Goal: Task Accomplishment & Management: Manage account settings

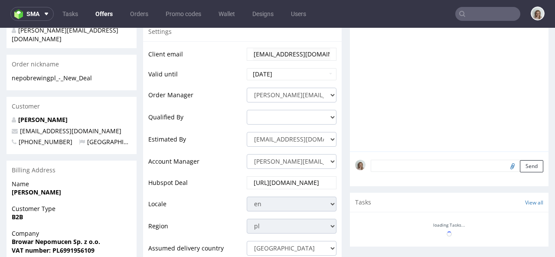
scroll to position [280, 0]
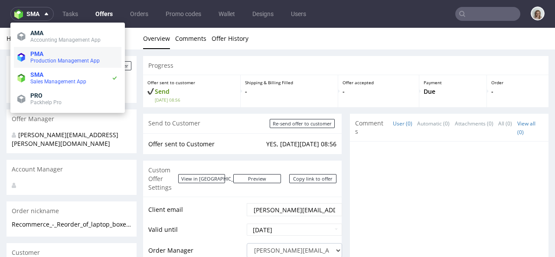
click at [47, 52] on span "PMA" at bounding box center [74, 53] width 88 height 7
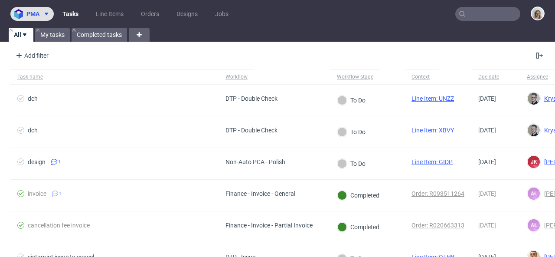
click at [38, 13] on span "pma" at bounding box center [32, 14] width 13 height 6
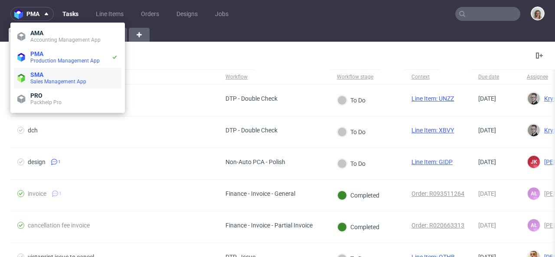
click at [49, 82] on span "Sales Management App" at bounding box center [58, 82] width 56 height 6
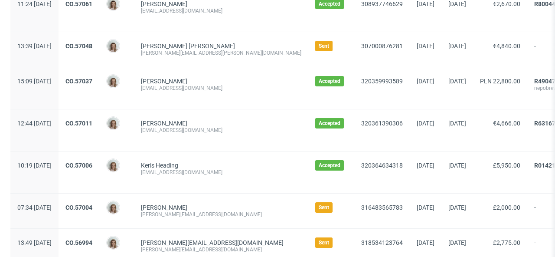
scroll to position [510, 0]
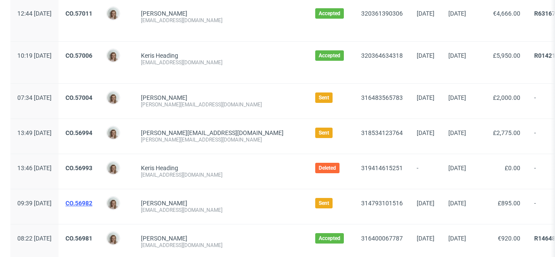
click at [92, 203] on link "CO.56982" at bounding box center [78, 203] width 27 height 7
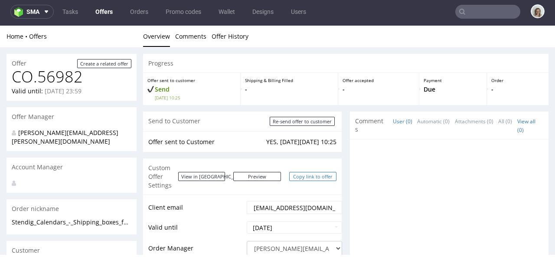
click at [320, 172] on link "Copy link to offer" at bounding box center [313, 176] width 48 height 9
click at [49, 8] on icon at bounding box center [46, 11] width 7 height 7
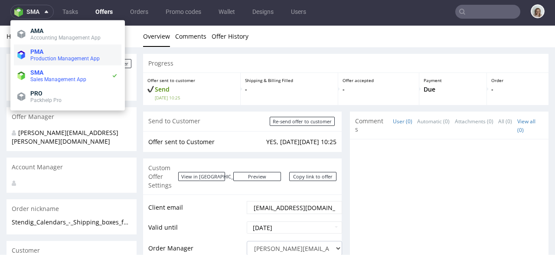
click at [44, 59] on span "Production Management App" at bounding box center [64, 59] width 69 height 6
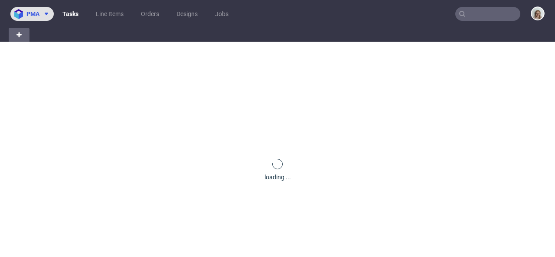
click at [26, 16] on span "pma" at bounding box center [32, 14] width 13 height 6
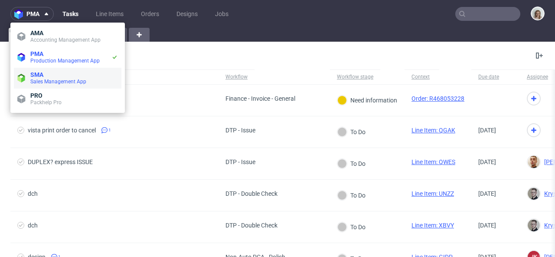
click at [25, 75] on icon at bounding box center [21, 78] width 8 height 9
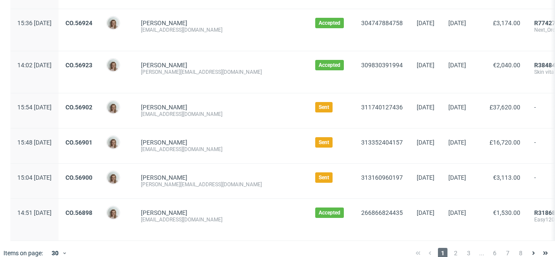
scroll to position [1017, 0]
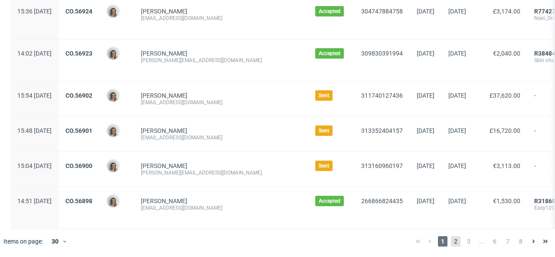
click at [451, 240] on span "2" at bounding box center [456, 241] width 10 height 10
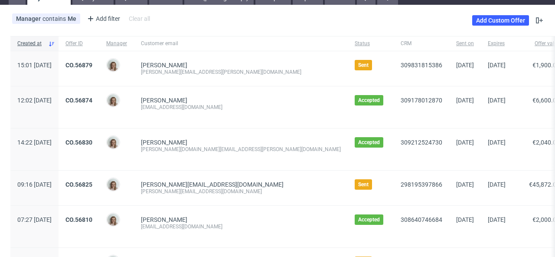
scroll to position [72, 0]
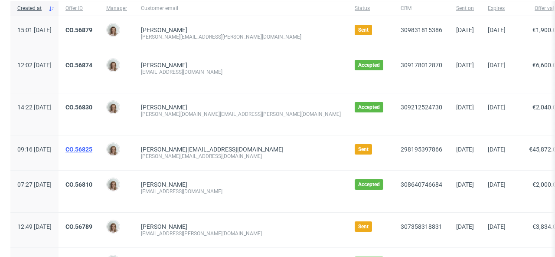
click at [92, 151] on link "CO.56825" at bounding box center [78, 149] width 27 height 7
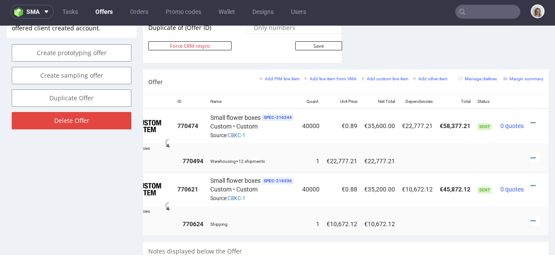
scroll to position [0, 36]
drag, startPoint x: 497, startPoint y: 229, endPoint x: 554, endPoint y: 254, distance: 62.2
click at [527, 175] on td at bounding box center [537, 189] width 21 height 34
click at [531, 183] on icon at bounding box center [533, 186] width 5 height 6
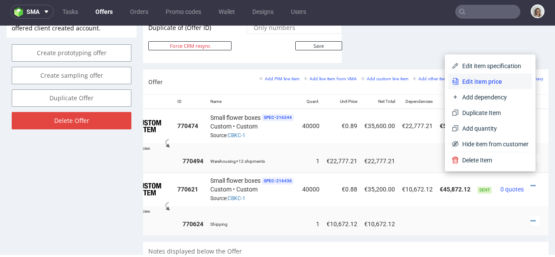
click at [491, 81] on span "Edit item price" at bounding box center [494, 81] width 70 height 9
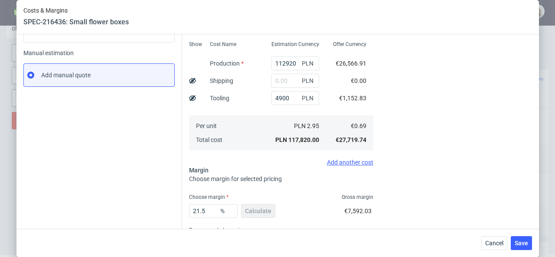
scroll to position [165, 0]
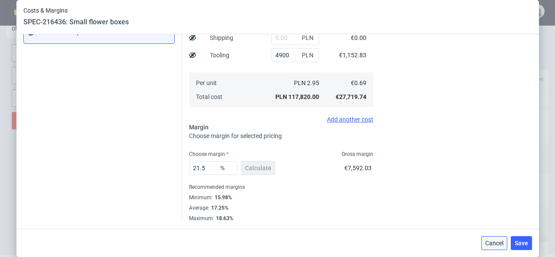
drag, startPoint x: 503, startPoint y: 238, endPoint x: 502, endPoint y: 211, distance: 26.9
click at [503, 238] on button "Cancel" at bounding box center [494, 243] width 26 height 14
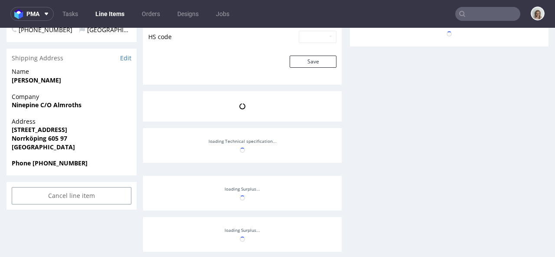
scroll to position [337, 0]
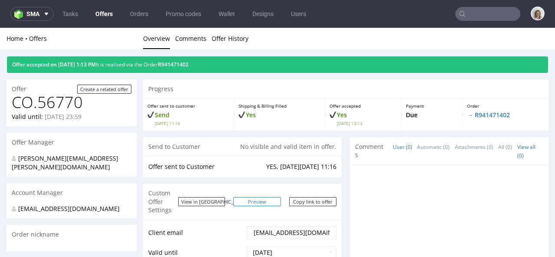
click at [264, 197] on link "Preview" at bounding box center [257, 201] width 48 height 9
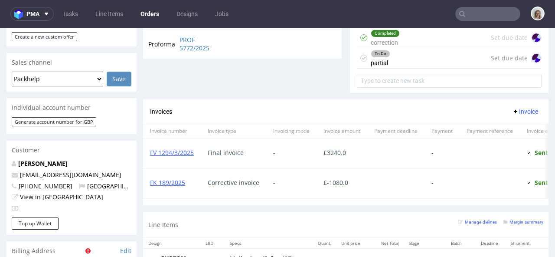
scroll to position [263, 0]
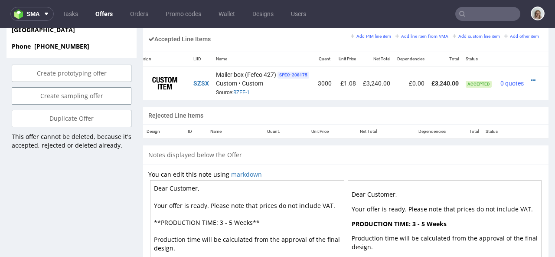
scroll to position [489, 0]
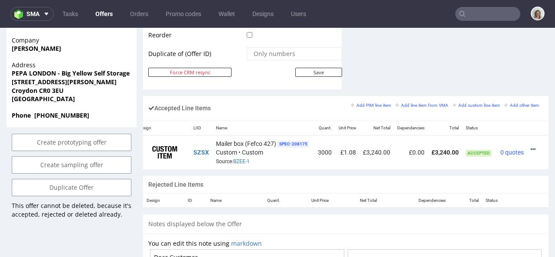
click at [531, 146] on icon at bounding box center [533, 149] width 5 height 6
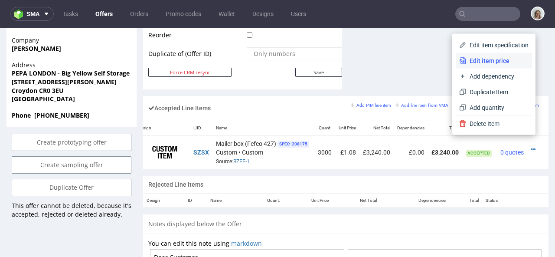
click at [471, 56] on span "Edit item price" at bounding box center [497, 60] width 62 height 9
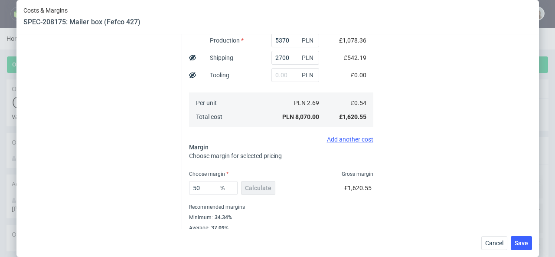
scroll to position [175, 0]
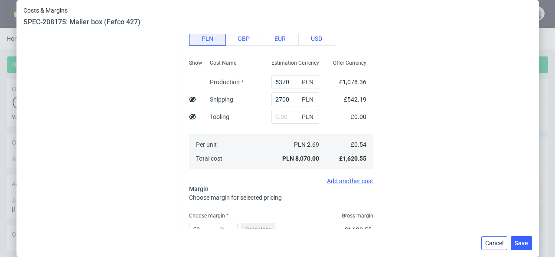
click at [499, 235] on div "Cancel Save" at bounding box center [277, 243] width 523 height 28
drag, startPoint x: 501, startPoint y: 242, endPoint x: 494, endPoint y: 186, distance: 56.4
click at [501, 242] on span "Cancel" at bounding box center [494, 243] width 18 height 6
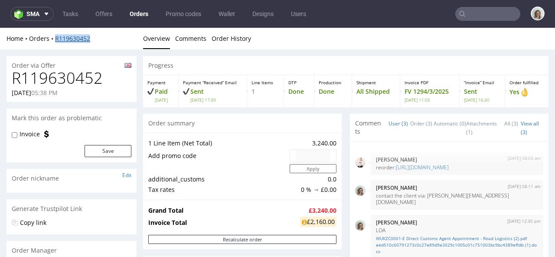
drag, startPoint x: 101, startPoint y: 37, endPoint x: 56, endPoint y: 36, distance: 45.1
click at [56, 36] on div "Home Orders R119630452" at bounding box center [72, 38] width 130 height 9
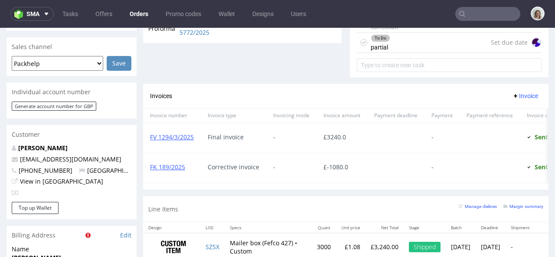
scroll to position [412, 0]
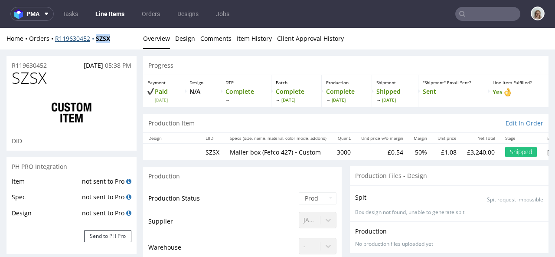
drag, startPoint x: 121, startPoint y: 36, endPoint x: 95, endPoint y: 38, distance: 26.9
click at [95, 38] on div "Home Orders R119630452 SZSX" at bounding box center [72, 38] width 130 height 9
copy strong "SZSX"
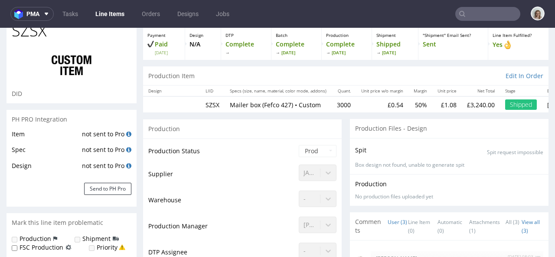
scroll to position [162, 0]
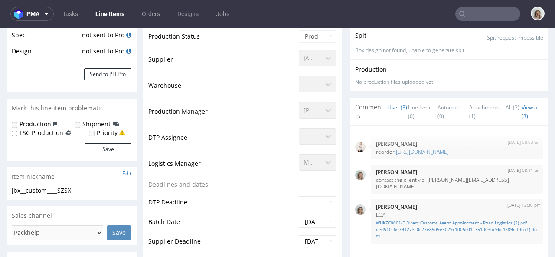
click at [308, 109] on div "[PERSON_NAME][EMAIL_ADDRESS][PERSON_NAME][DOMAIN_NAME]" at bounding box center [318, 108] width 38 height 12
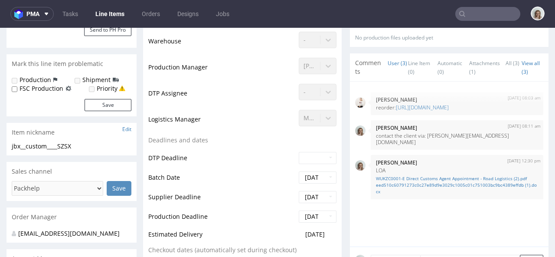
scroll to position [212, 0]
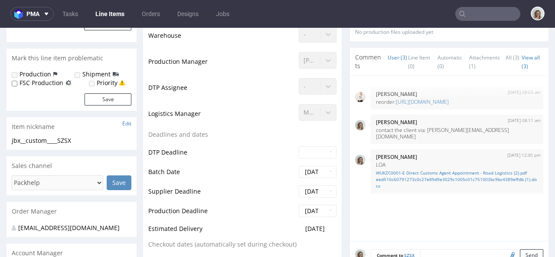
click at [500, 10] on input "text" at bounding box center [487, 14] width 65 height 14
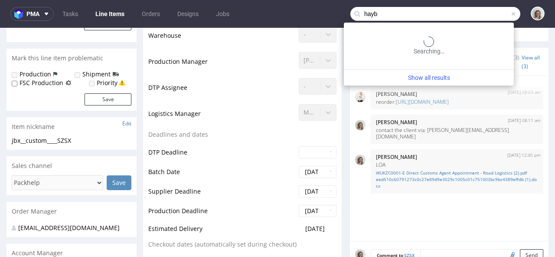
type input "hayb"
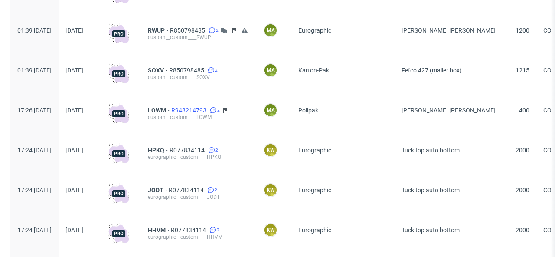
scroll to position [44, 0]
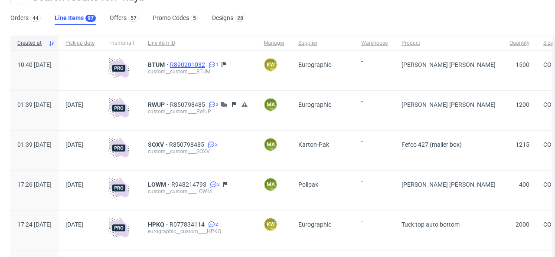
click at [207, 66] on span "R890201032" at bounding box center [188, 64] width 37 height 7
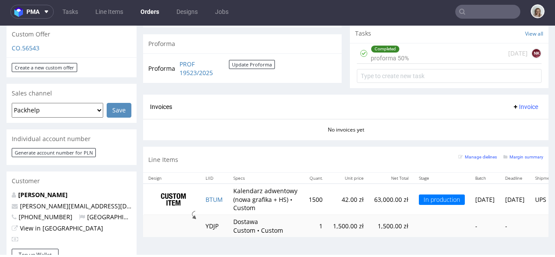
scroll to position [366, 0]
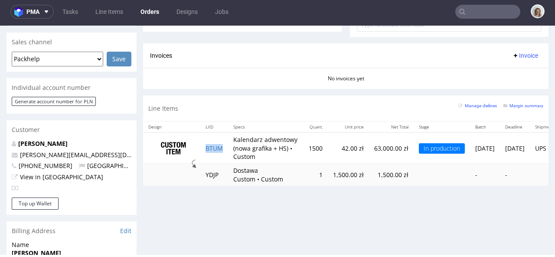
click at [226, 147] on td "BTUM" at bounding box center [214, 147] width 28 height 31
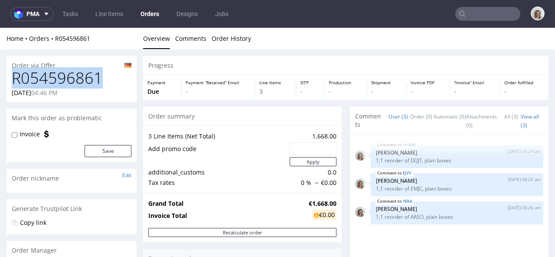
drag, startPoint x: 86, startPoint y: 78, endPoint x: 0, endPoint y: 78, distance: 86.3
copy h1 "R054596861"
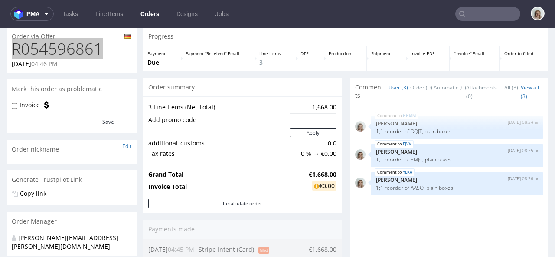
scroll to position [31, 0]
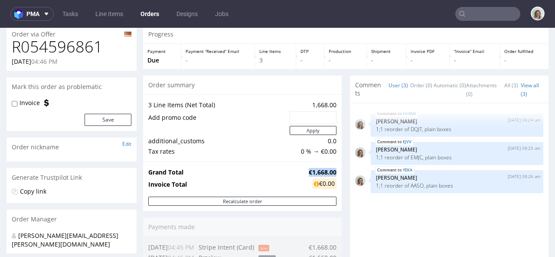
drag, startPoint x: 300, startPoint y: 170, endPoint x: 329, endPoint y: 173, distance: 29.2
click at [329, 173] on strong "€1,668.00" at bounding box center [323, 172] width 28 height 8
copy strong "€1,668.00"
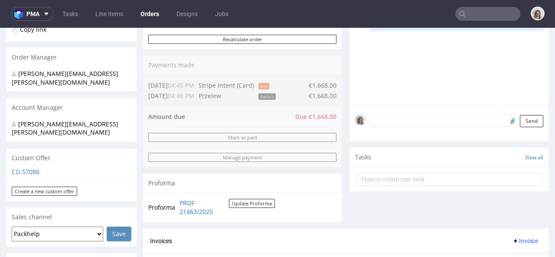
click at [399, 121] on textarea at bounding box center [457, 121] width 173 height 12
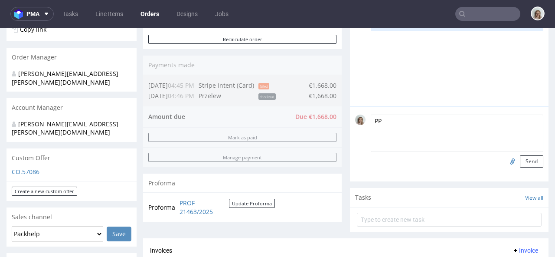
type textarea "PP"
click at [505, 162] on input "file" at bounding box center [511, 160] width 12 height 11
type input "C:\fakepath\PastedGraphic-1.png"
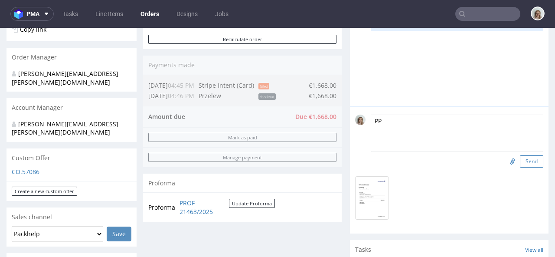
click at [520, 162] on button "Send" at bounding box center [531, 161] width 23 height 12
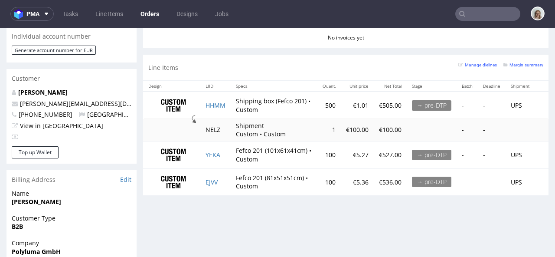
scroll to position [113, 0]
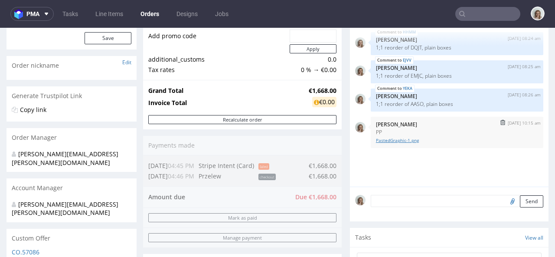
click at [392, 140] on link "PastedGraphic-1.png" at bounding box center [457, 140] width 162 height 7
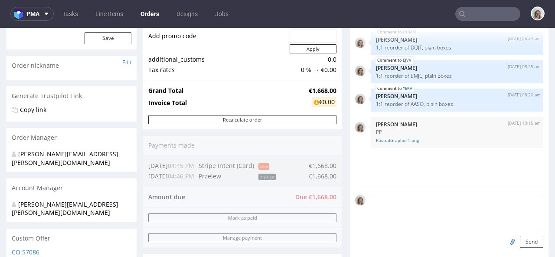
click at [390, 203] on textarea at bounding box center [457, 213] width 173 height 37
type textarea "PLEASE PROCEED WITH THE PRODUCTION ASAP"
click at [522, 240] on button "Send" at bounding box center [531, 242] width 23 height 12
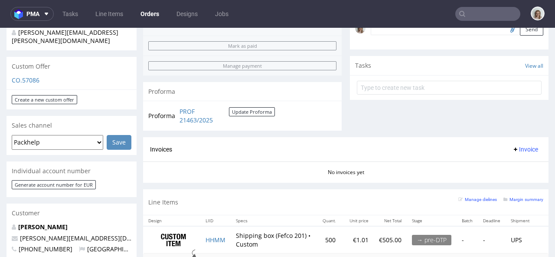
scroll to position [360, 0]
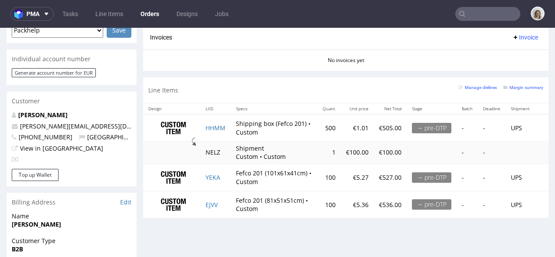
scroll to position [396, 0]
click at [228, 131] on td "HHMM" at bounding box center [215, 127] width 30 height 27
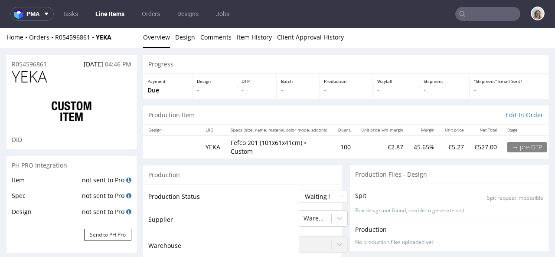
scroll to position [2, 0]
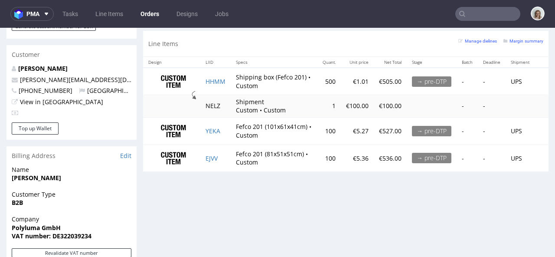
scroll to position [445, 0]
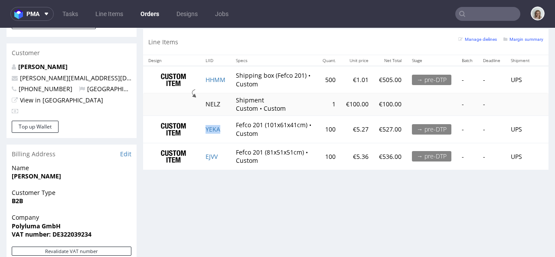
click at [225, 132] on td "YEKA" at bounding box center [215, 128] width 30 height 27
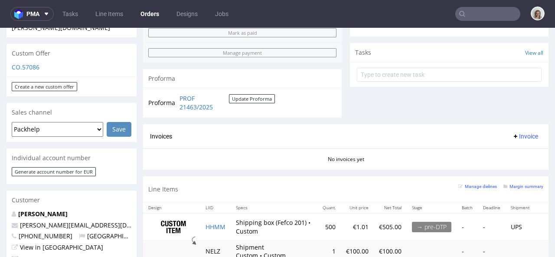
scroll to position [421, 0]
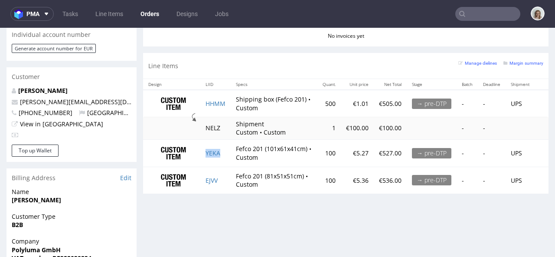
click at [221, 154] on td "YEKA" at bounding box center [215, 152] width 30 height 27
click at [225, 185] on td "EJVV" at bounding box center [215, 180] width 30 height 27
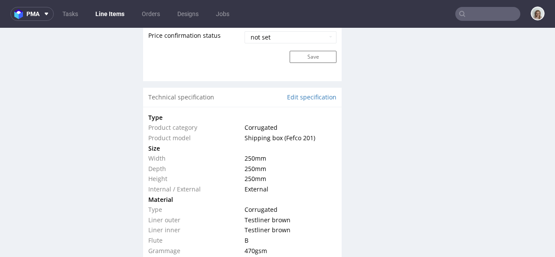
scroll to position [988, 0]
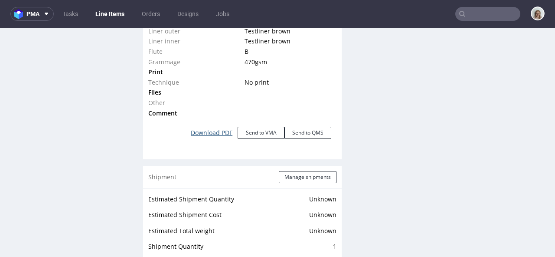
click at [213, 126] on link "Download PDF" at bounding box center [212, 132] width 52 height 19
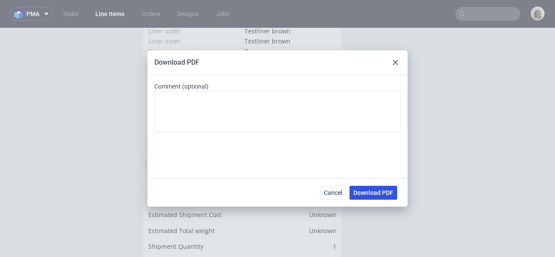
click at [364, 195] on span "Download PDF" at bounding box center [373, 193] width 40 height 6
click at [354, 56] on div "Download PDF" at bounding box center [277, 62] width 260 height 25
drag, startPoint x: 398, startPoint y: 60, endPoint x: 371, endPoint y: 91, distance: 40.8
click at [398, 60] on div at bounding box center [395, 62] width 10 height 10
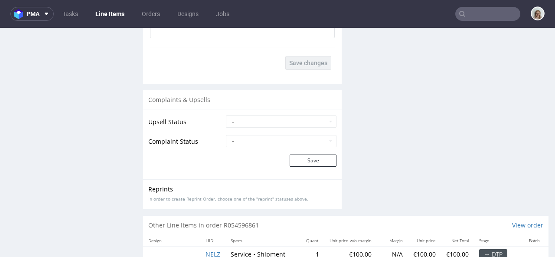
scroll to position [1646, 0]
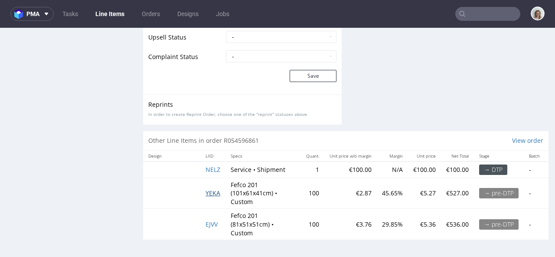
click at [220, 189] on span "YEKA" at bounding box center [213, 193] width 15 height 8
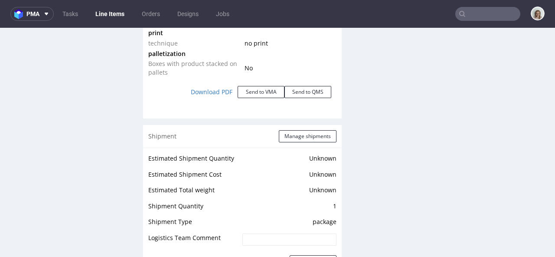
scroll to position [992, 0]
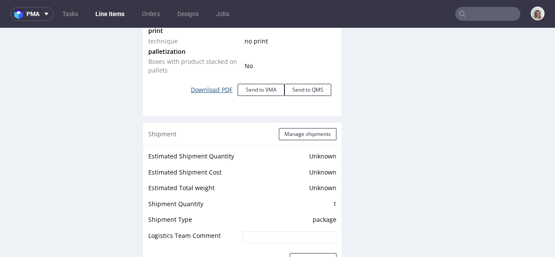
click at [203, 88] on link "Download PDF" at bounding box center [212, 89] width 52 height 19
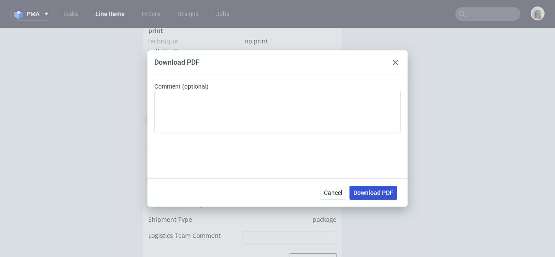
click at [367, 190] on span "Download PDF" at bounding box center [373, 193] width 40 height 6
click at [399, 59] on div at bounding box center [395, 62] width 10 height 10
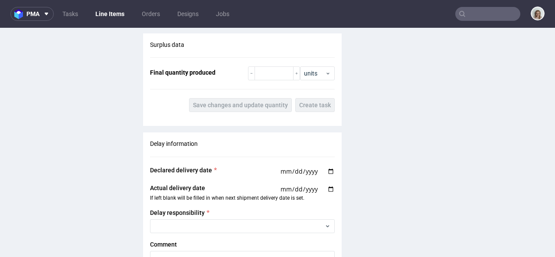
scroll to position [1597, 0]
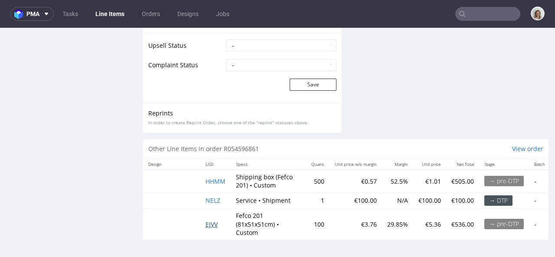
click at [208, 220] on span "EJVV" at bounding box center [212, 224] width 12 height 8
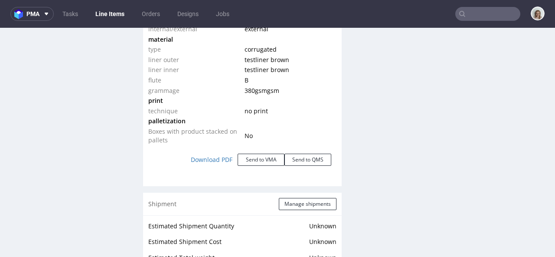
scroll to position [927, 0]
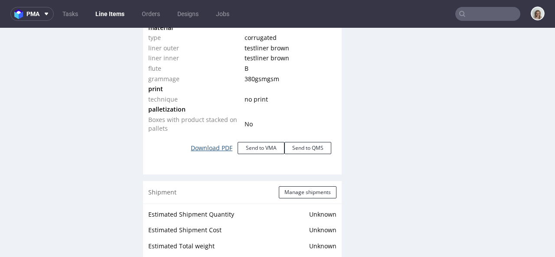
click at [211, 152] on link "Download PDF" at bounding box center [212, 147] width 52 height 19
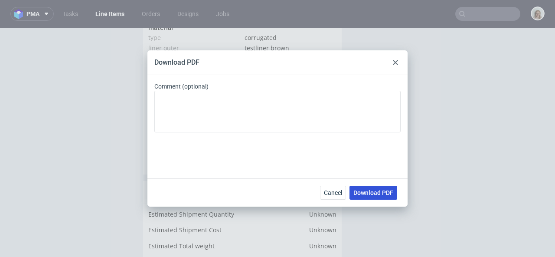
click at [375, 196] on button "Download PDF" at bounding box center [374, 193] width 48 height 14
click at [393, 62] on icon at bounding box center [395, 62] width 5 height 5
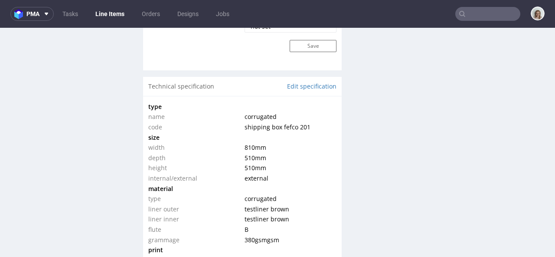
scroll to position [635, 0]
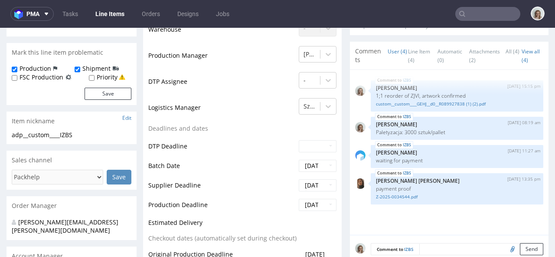
scroll to position [0, 0]
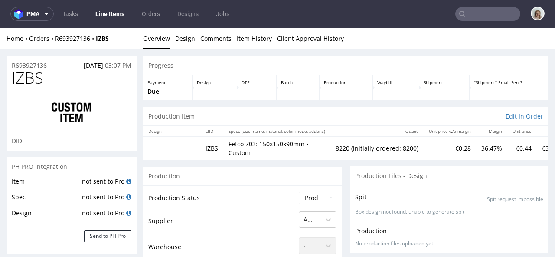
type input "8220"
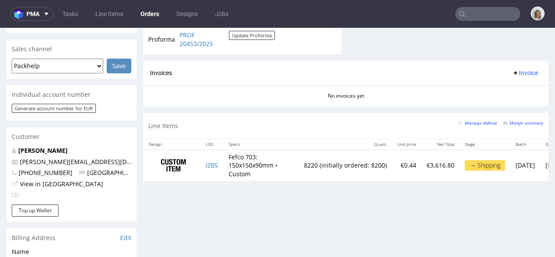
scroll to position [378, 0]
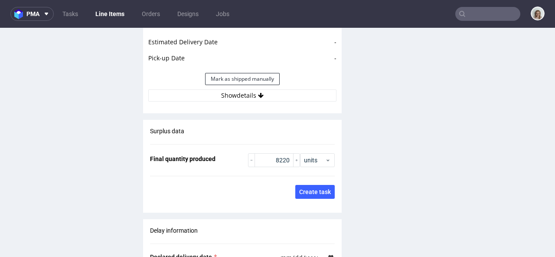
scroll to position [1434, 0]
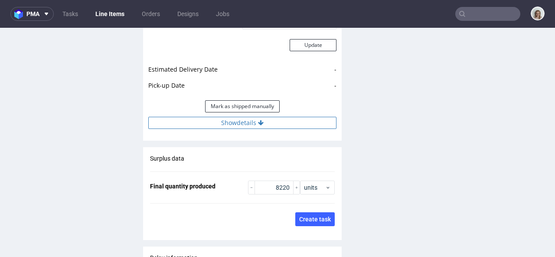
click at [245, 121] on button "Show details" at bounding box center [242, 123] width 188 height 12
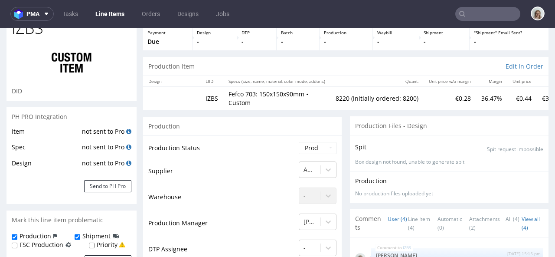
scroll to position [0, 0]
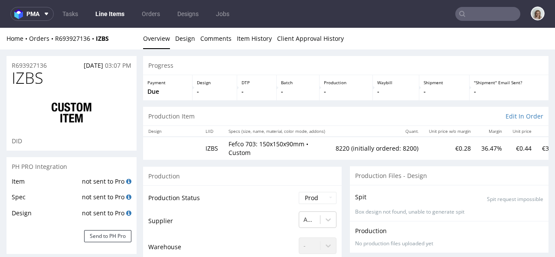
click at [81, 42] on div "Home Orders R693927136 IZBS" at bounding box center [72, 38] width 130 height 9
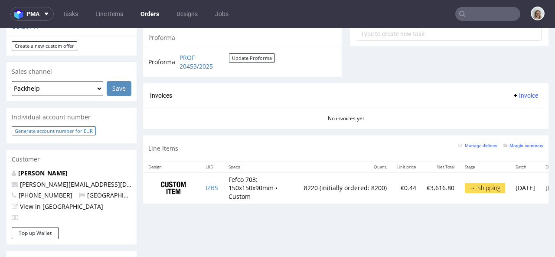
scroll to position [289, 0]
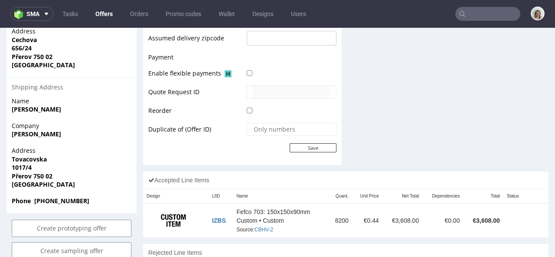
scroll to position [427, 0]
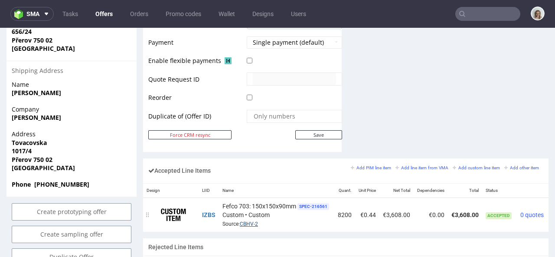
click at [252, 221] on link "CBHV-2" at bounding box center [249, 224] width 18 height 6
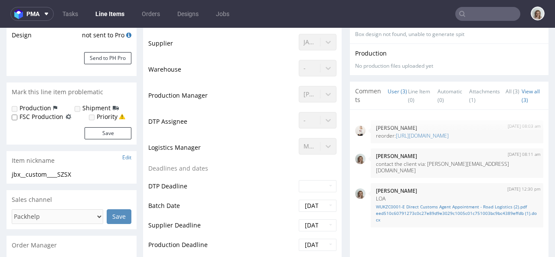
scroll to position [239, 0]
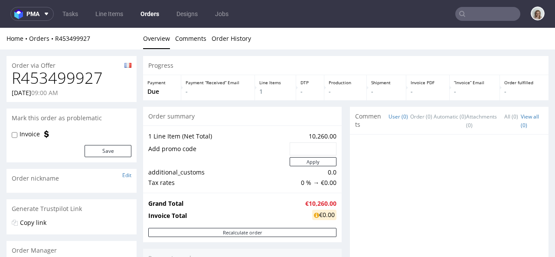
scroll to position [157, 0]
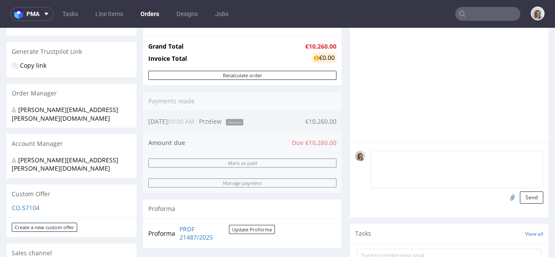
click at [392, 160] on textarea at bounding box center [457, 169] width 173 height 37
type textarea "p"
type textarea "PAYMENT: 30 DAYS AFTER DELIVERY"
click at [520, 198] on button "Send" at bounding box center [531, 197] width 23 height 12
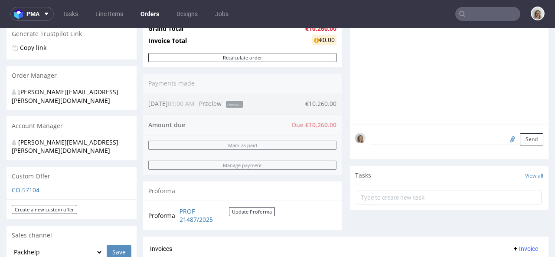
scroll to position [324, 0]
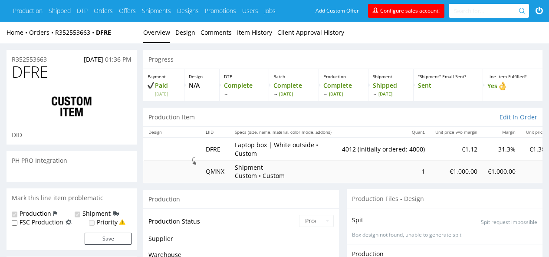
scroll to position [57, 0]
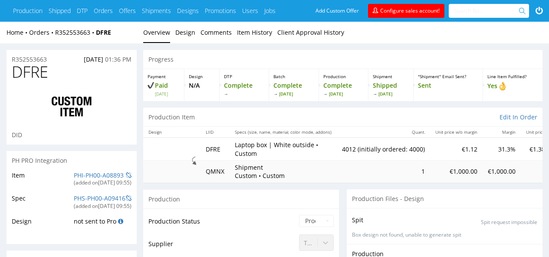
type input "4012"
drag, startPoint x: 119, startPoint y: 32, endPoint x: 99, endPoint y: 32, distance: 20.4
click at [99, 32] on div "Home Orders R352553663 DFRE" at bounding box center [72, 32] width 130 height 9
copy strong "DFRE"
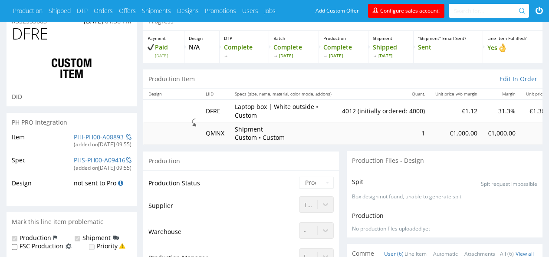
scroll to position [156, 0]
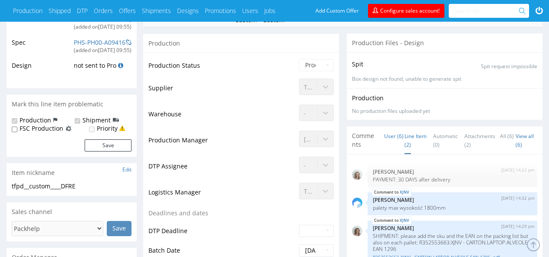
click at [410, 134] on link "Line Item (2)" at bounding box center [415, 140] width 22 height 27
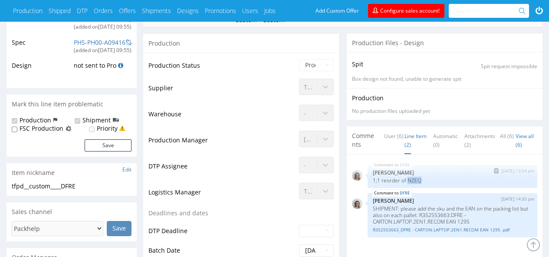
drag, startPoint x: 407, startPoint y: 180, endPoint x: 422, endPoint y: 180, distance: 15.6
click at [422, 180] on p "1;1 reorder of NZEQ" at bounding box center [452, 180] width 159 height 7
copy p "NZEQ"
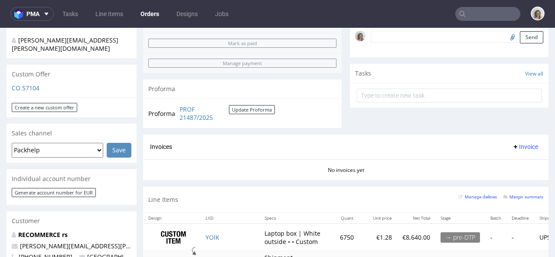
scroll to position [308, 0]
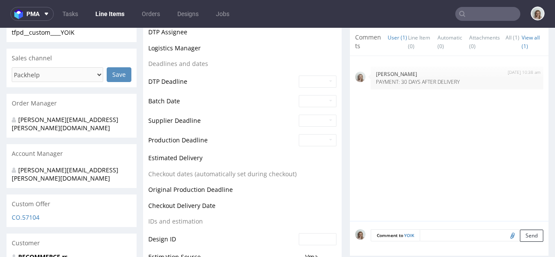
scroll to position [367, 0]
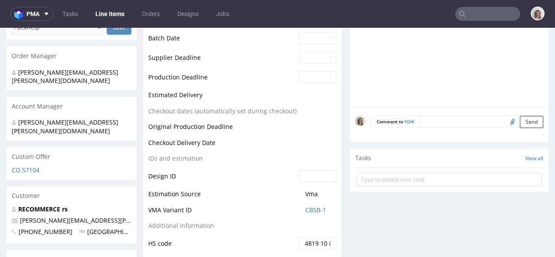
click at [420, 117] on textarea at bounding box center [482, 121] width 124 height 12
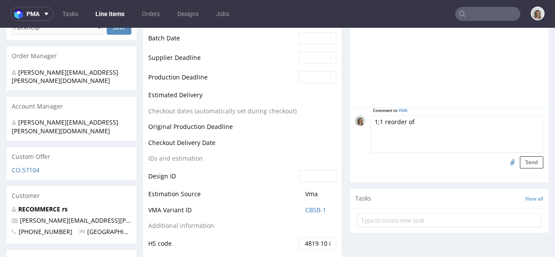
paste textarea "DFRE"
click at [445, 118] on textarea "1;1 reorder of DFRE, artworj confirmed" at bounding box center [457, 133] width 173 height 37
drag, startPoint x: 483, startPoint y: 123, endPoint x: 424, endPoint y: 118, distance: 58.8
click at [424, 118] on textarea "1;1 reorder of DFRE, artwork confirmed" at bounding box center [457, 133] width 173 height 37
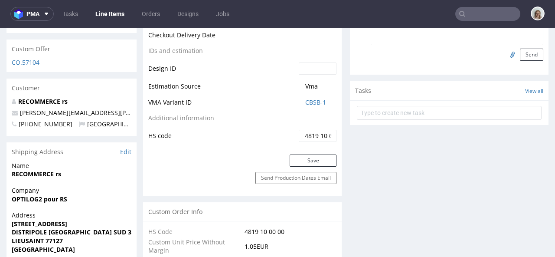
scroll to position [446, 0]
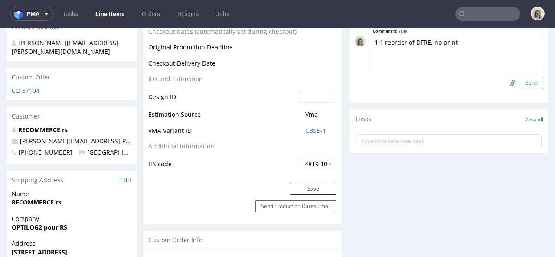
type textarea "1;1 reorder of DFRE, no print"
click at [522, 80] on button "Send" at bounding box center [531, 83] width 23 height 12
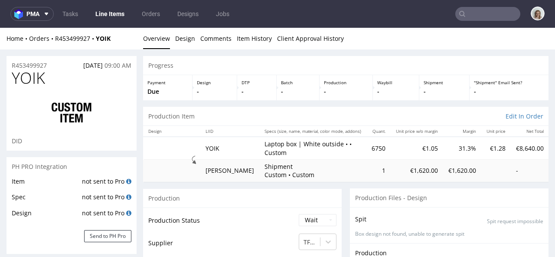
scroll to position [283, 0]
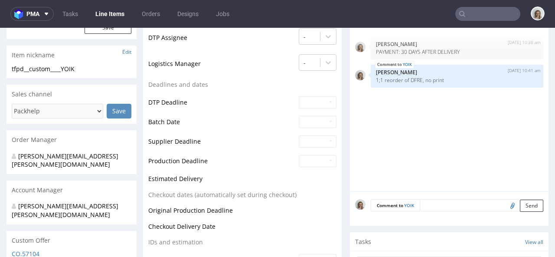
click at [429, 204] on textarea at bounding box center [482, 205] width 124 height 12
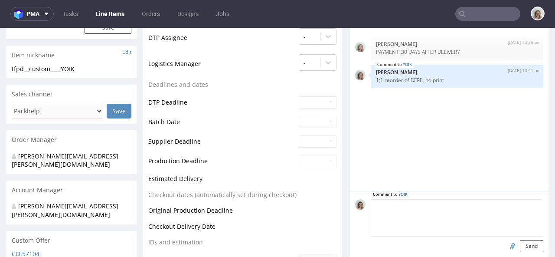
paste textarea "SHIPMENT: please add the sku and the EAN on the packing list but also on each p…"
type textarea "SHIPMENT: please add the sku and the EAN on the packing list but also on each p…"
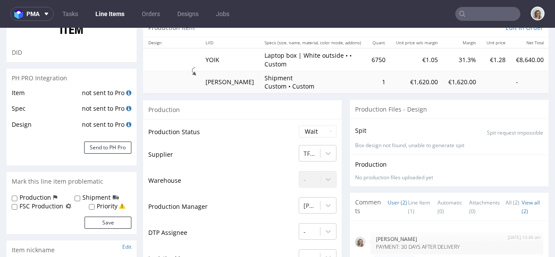
scroll to position [0, 0]
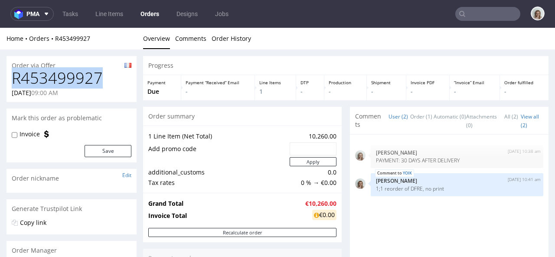
drag, startPoint x: 107, startPoint y: 75, endPoint x: 0, endPoint y: 75, distance: 107.1
copy h1 "R453499927"
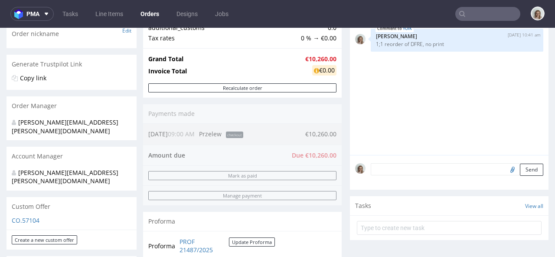
scroll to position [403, 0]
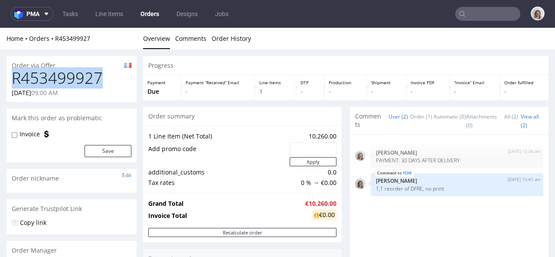
drag, startPoint x: 101, startPoint y: 77, endPoint x: 0, endPoint y: 77, distance: 100.6
copy h1 "R453499927"
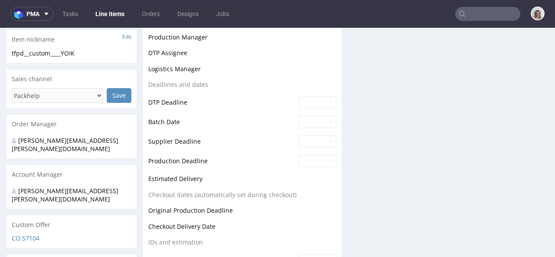
scroll to position [119, 0]
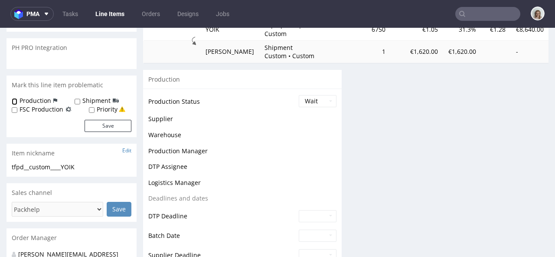
click at [16, 101] on input "Production" at bounding box center [15, 101] width 6 height 7
checkbox input "true"
click at [76, 101] on input "Shipment" at bounding box center [78, 101] width 6 height 7
checkbox input "true"
click at [103, 119] on form "Production Shipment FSC Production Priority Save" at bounding box center [72, 114] width 120 height 36
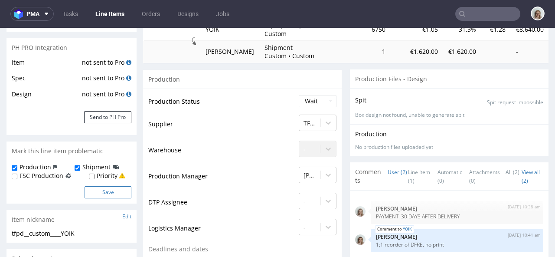
click at [109, 130] on div "Item not sent to Pro Spec not sent to Pro Design not sent to Pro Send to PH Pro" at bounding box center [72, 96] width 130 height 78
click at [106, 193] on button "Save" at bounding box center [108, 192] width 47 height 12
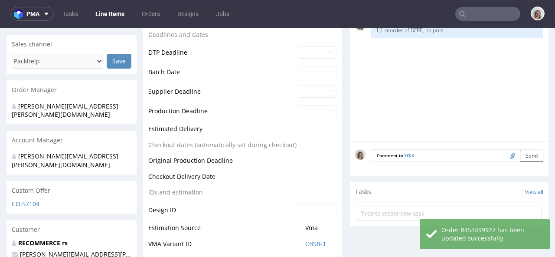
scroll to position [157, 0]
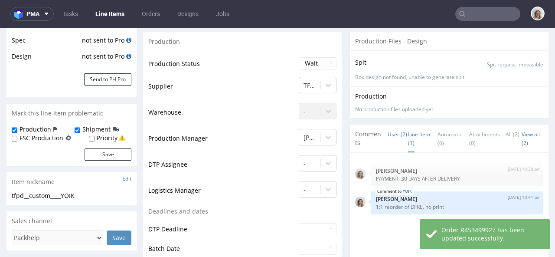
click at [408, 132] on link "Line Item (1)" at bounding box center [419, 138] width 22 height 27
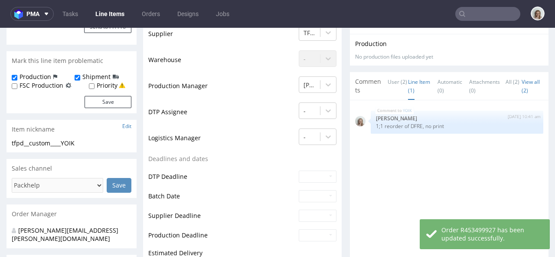
scroll to position [329, 0]
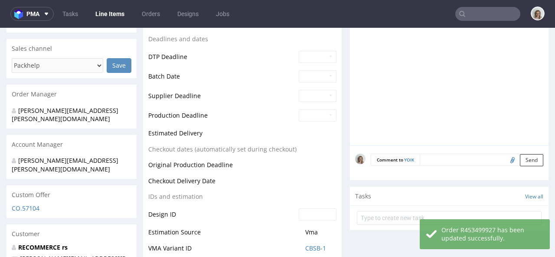
click at [432, 164] on textarea at bounding box center [482, 160] width 124 height 12
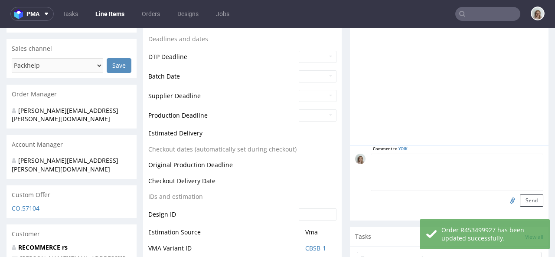
paste textarea "SHIPMENT: please add the sku and the EAN on the packing list but also on each p…"
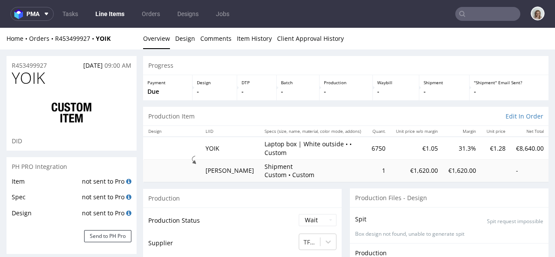
scroll to position [284, 0]
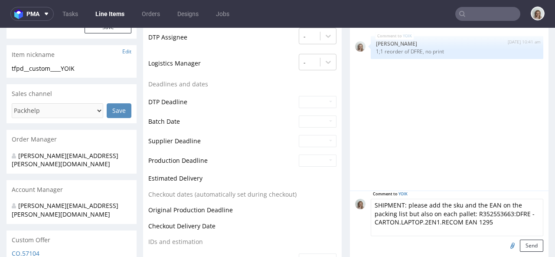
drag, startPoint x: 506, startPoint y: 212, endPoint x: 468, endPoint y: 214, distance: 38.2
click at [468, 214] on textarea "SHIPMENT: please add the sku and the EAN on the packing list but also on each p…" at bounding box center [457, 217] width 173 height 37
paste textarea "453499927"
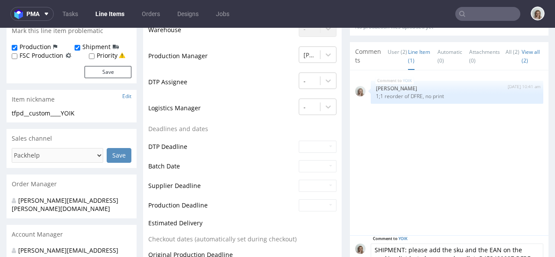
scroll to position [306, 0]
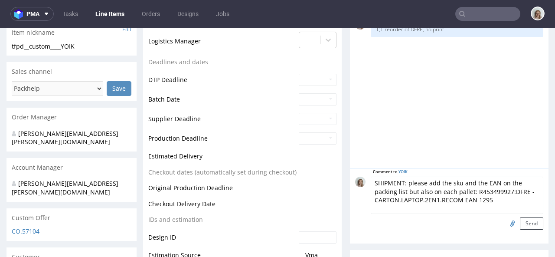
drag, startPoint x: 521, startPoint y: 190, endPoint x: 508, endPoint y: 188, distance: 13.7
click at [508, 188] on textarea "SHIPMENT: please add the sku and the EAN on the packing list but also on each p…" at bounding box center [457, 195] width 173 height 37
type textarea "SHIPMENT: please add the sku and the EAN on the packing list but also on each p…"
click at [505, 223] on input "file" at bounding box center [511, 222] width 12 height 11
drag, startPoint x: 468, startPoint y: 189, endPoint x: 520, endPoint y: 189, distance: 51.6
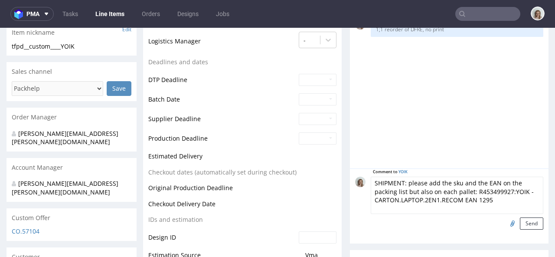
click at [520, 189] on textarea "SHIPMENT: please add the sku and the EAN on the packing list but also on each p…" at bounding box center [457, 195] width 173 height 37
drag, startPoint x: 495, startPoint y: 204, endPoint x: 469, endPoint y: 192, distance: 28.3
click at [469, 192] on textarea "SHIPMENT: please add the sku and the EAN on the packing list but also on each p…" at bounding box center [457, 195] width 173 height 37
click at [505, 223] on input "file" at bounding box center [511, 222] width 12 height 11
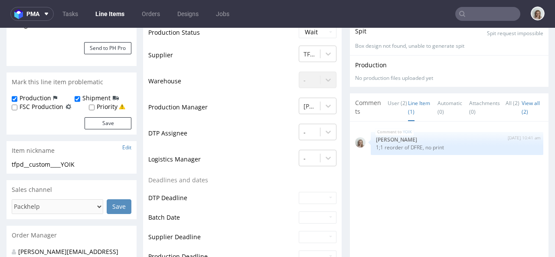
scroll to position [356, 0]
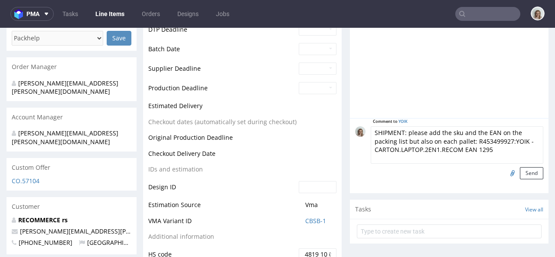
click at [505, 173] on input "file" at bounding box center [511, 172] width 12 height 11
type input "C:\fakepath\R453499927_YOIK - CARTON.LAPTOP.2EN1.RECOM EAN 1295.pdf"
click at [520, 176] on button "Send" at bounding box center [531, 173] width 23 height 12
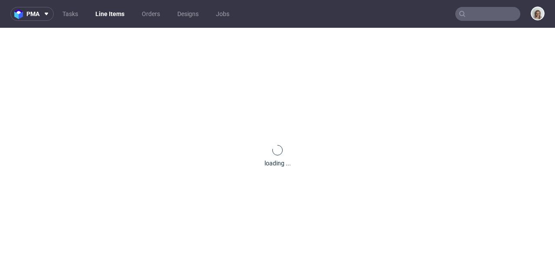
scroll to position [0, 0]
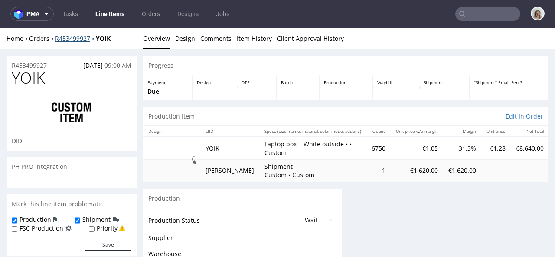
click at [79, 39] on link "R453499927" at bounding box center [75, 38] width 41 height 8
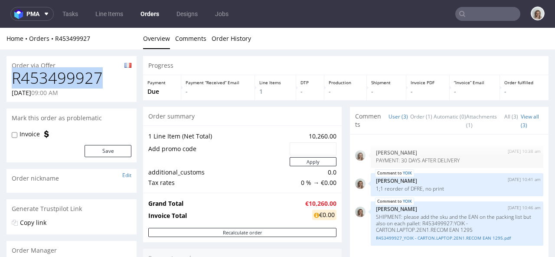
drag, startPoint x: 115, startPoint y: 78, endPoint x: 0, endPoint y: 78, distance: 114.9
copy h1 "R453499927"
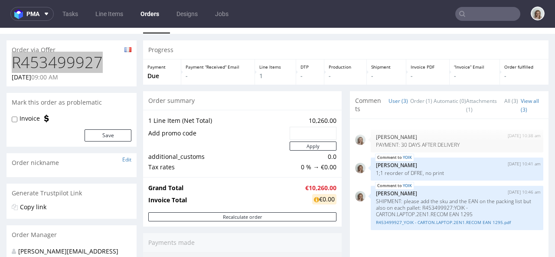
scroll to position [16, 0]
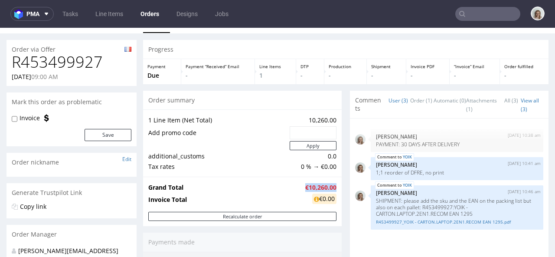
drag, startPoint x: 312, startPoint y: 187, endPoint x: 329, endPoint y: 187, distance: 16.9
click at [329, 187] on td "€10,260.00" at bounding box center [319, 187] width 33 height 10
copy strong "€10,260.00"
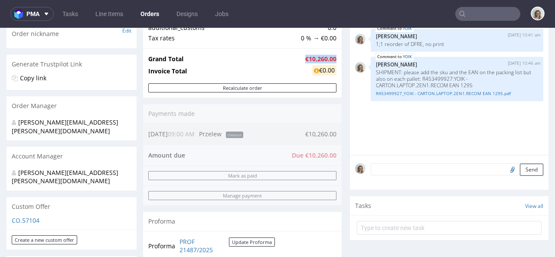
scroll to position [309, 0]
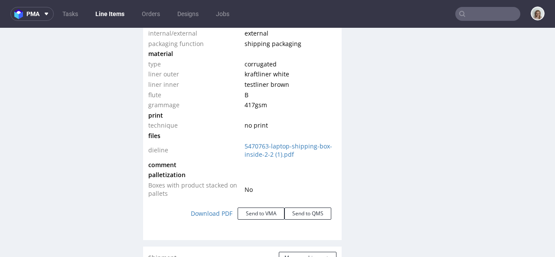
scroll to position [958, 0]
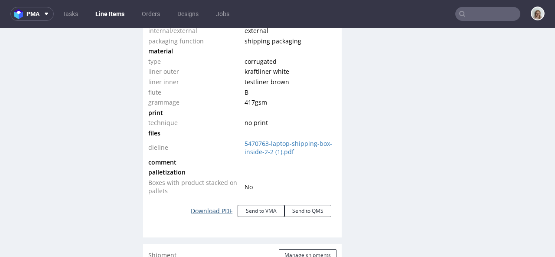
click at [200, 209] on link "Download PDF" at bounding box center [212, 210] width 52 height 19
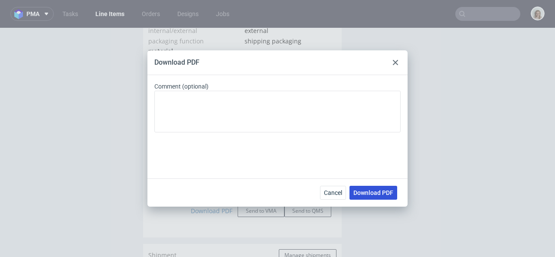
click at [355, 194] on span "Download PDF" at bounding box center [373, 193] width 40 height 6
click at [345, 49] on div "Download PDF Comment (optional) Cancel Download PDF" at bounding box center [277, 128] width 555 height 257
click at [394, 62] on icon at bounding box center [395, 62] width 5 height 5
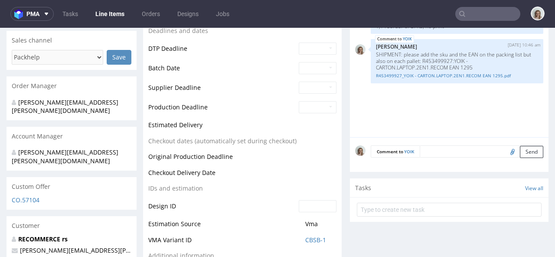
scroll to position [337, 0]
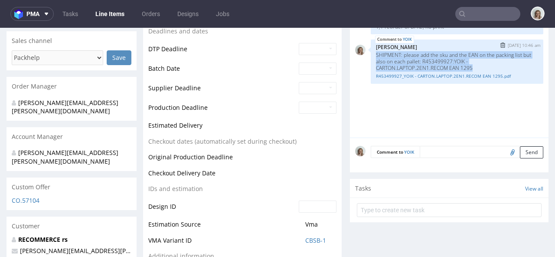
drag, startPoint x: 478, startPoint y: 67, endPoint x: 367, endPoint y: 57, distance: 111.4
click at [371, 57] on div "YOIK 7th Oct 25 | 10:46 am Monika Poźniak SHIPMENT: please add the sku and the …" at bounding box center [457, 61] width 173 height 44
copy p "SHIPMENT: please add the sku and the EAN on the packing list but also on each p…"
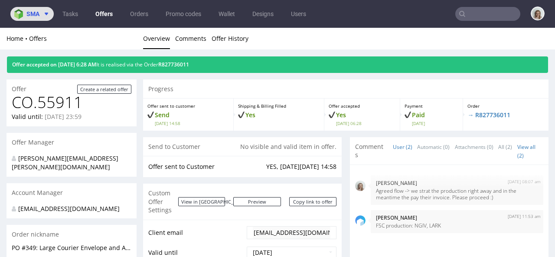
click at [30, 14] on span "sma" at bounding box center [32, 14] width 13 height 6
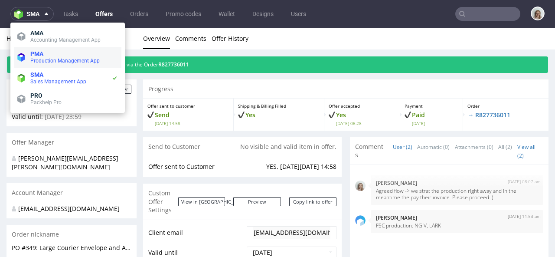
click at [42, 65] on li "PMA Production Management App" at bounding box center [68, 57] width 108 height 21
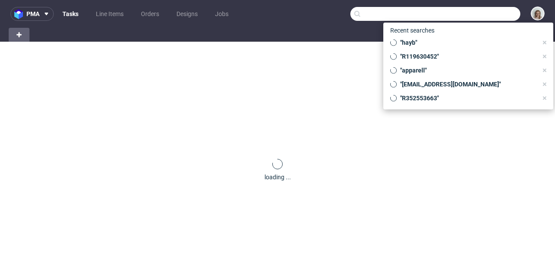
click at [475, 15] on input "text" at bounding box center [435, 14] width 170 height 14
paste input "NZEQ"
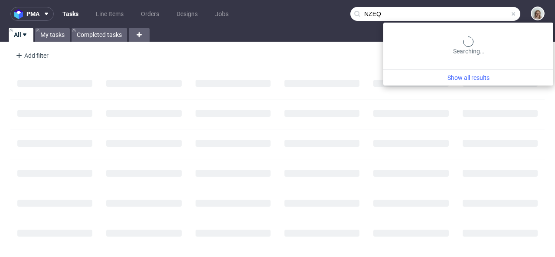
type input "NZEQ"
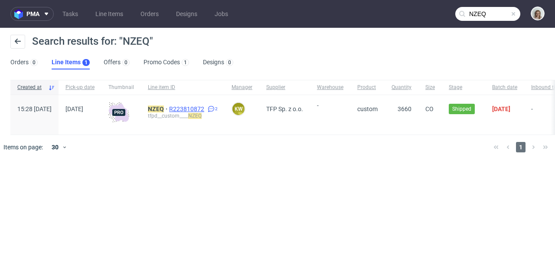
click at [199, 107] on span "R223810872" at bounding box center [187, 108] width 37 height 7
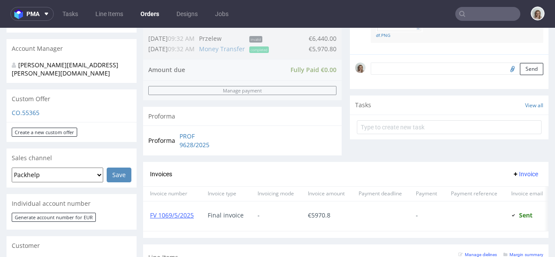
scroll to position [352, 0]
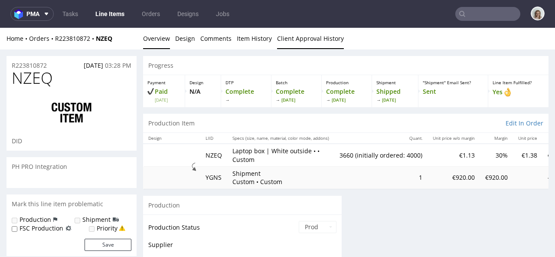
click at [317, 36] on link "Client Approval History" at bounding box center [310, 38] width 67 height 21
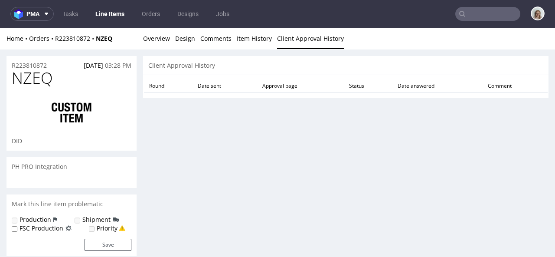
scroll to position [28, 0]
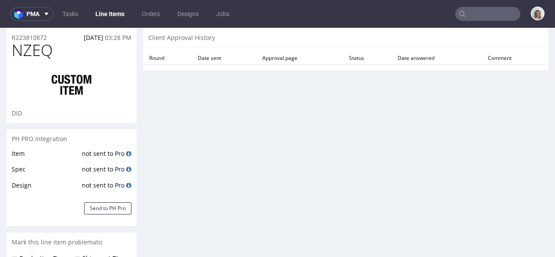
click at [66, 33] on div "R223810872 [DATE] 03:28 PM" at bounding box center [72, 35] width 130 height 14
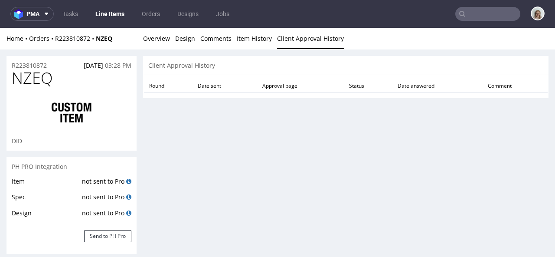
click at [72, 33] on div "Home Orders R223810872 NZEQ Overview Design Comments Item History Client Approv…" at bounding box center [277, 39] width 555 height 22
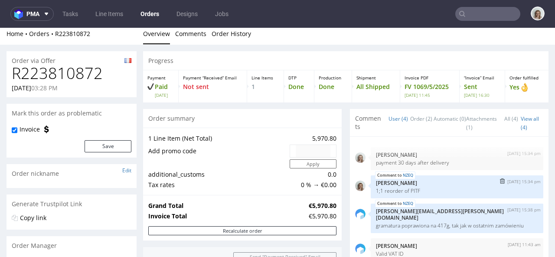
scroll to position [13, 0]
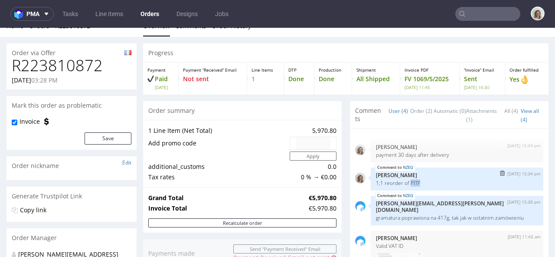
drag, startPoint x: 403, startPoint y: 181, endPoint x: 415, endPoint y: 184, distance: 12.2
click at [415, 184] on p "1;1 reorder of PITF" at bounding box center [457, 183] width 162 height 7
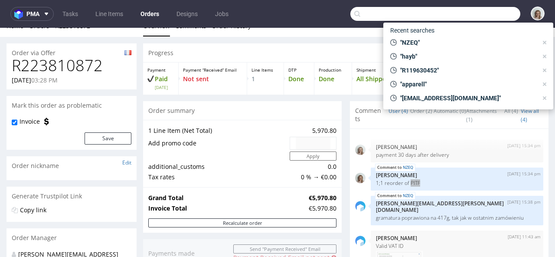
click at [475, 14] on input "text" at bounding box center [435, 14] width 170 height 14
paste input "PITF"
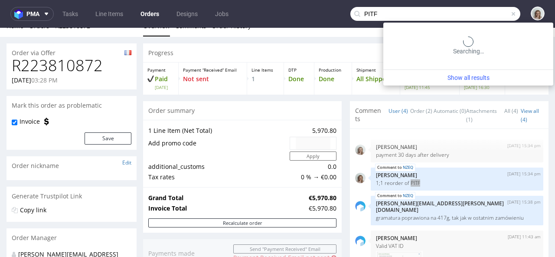
type input "PITF"
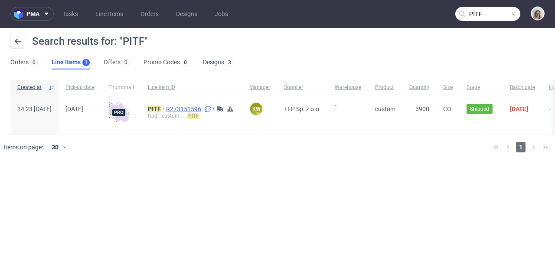
click at [203, 108] on span "R273151596" at bounding box center [184, 108] width 37 height 7
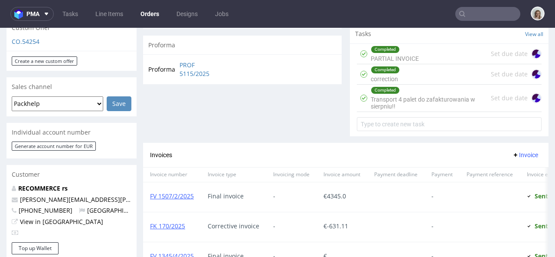
scroll to position [500, 0]
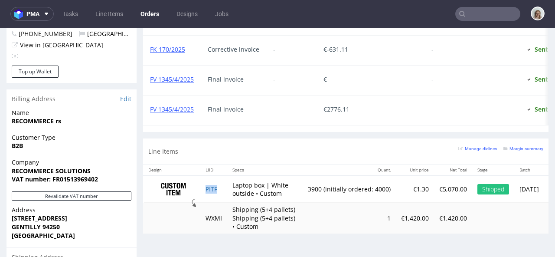
click at [221, 196] on td "PITF" at bounding box center [213, 188] width 27 height 27
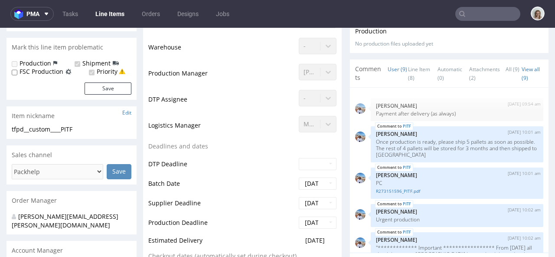
scroll to position [200, 0]
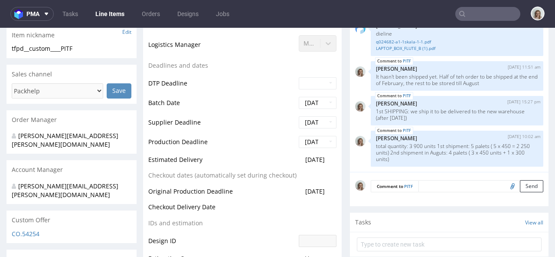
select select "in_progress"
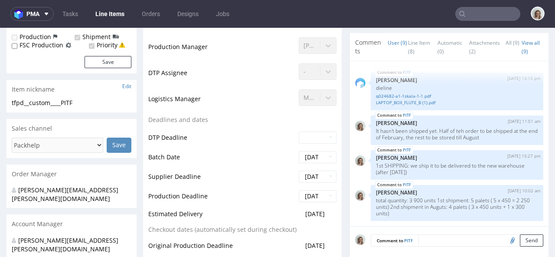
scroll to position [261, 0]
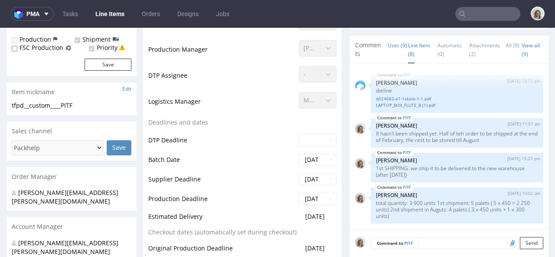
click at [408, 49] on link "Line Item (8)" at bounding box center [419, 49] width 22 height 27
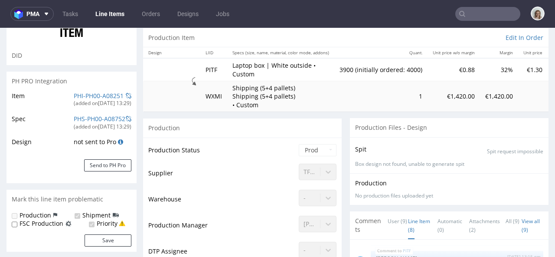
scroll to position [0, 0]
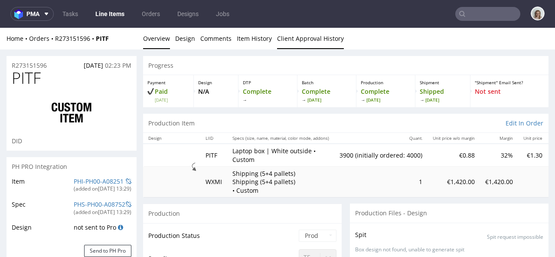
click at [309, 42] on link "Client Approval History" at bounding box center [310, 38] width 67 height 21
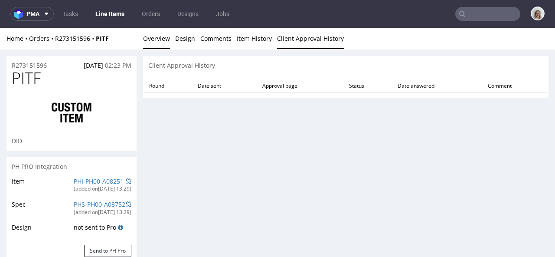
click at [167, 38] on link "Overview" at bounding box center [156, 38] width 27 height 21
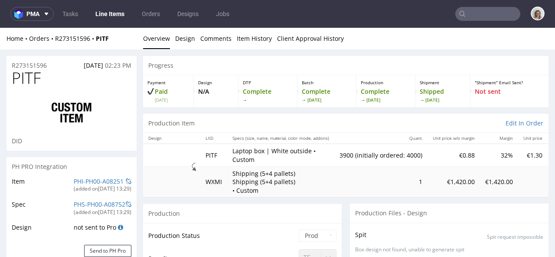
scroll to position [158, 0]
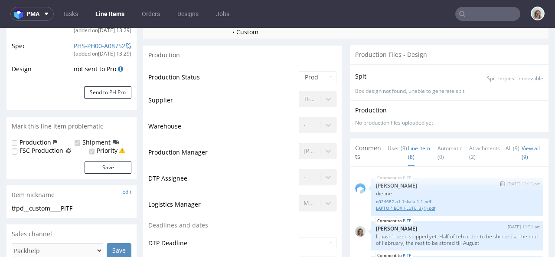
click at [409, 206] on link "LAPTOP_BOX_FLUTE_B (1).pdf" at bounding box center [457, 208] width 162 height 7
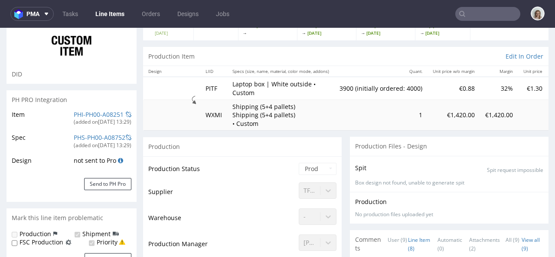
scroll to position [0, 0]
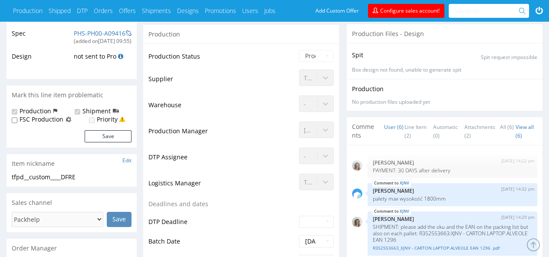
scroll to position [167, 0]
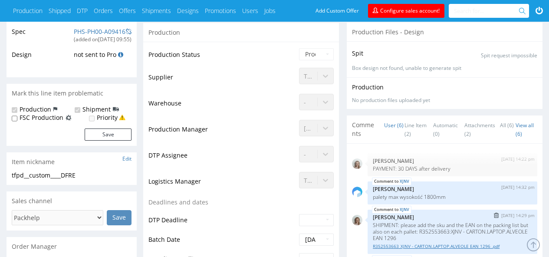
click at [469, 245] on link "R352553663_XJNV - CARTON.LAPTOP.ALVEOLE EAN 1296 .pdf" at bounding box center [452, 246] width 159 height 7
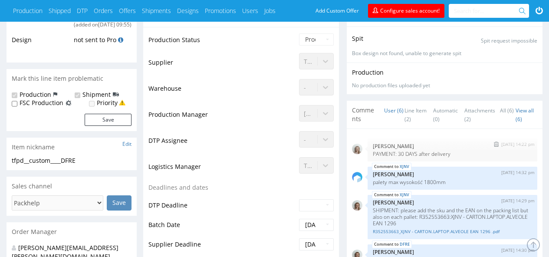
scroll to position [183, 0]
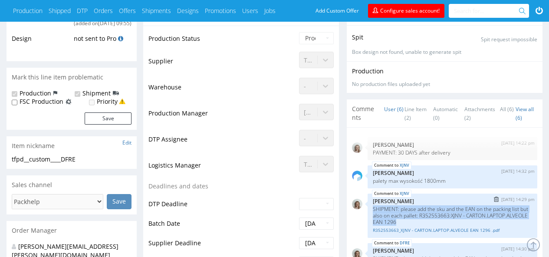
drag, startPoint x: 469, startPoint y: 221, endPoint x: 372, endPoint y: 210, distance: 98.2
click at [372, 210] on div "XJNV [DATE] 14:29 pm [PERSON_NAME] SHIPMENT: please add the sku and the EAN on …" at bounding box center [452, 215] width 170 height 44
copy p "SHIPMENT: please add the sku and the EAN on the packing list but also on each p…"
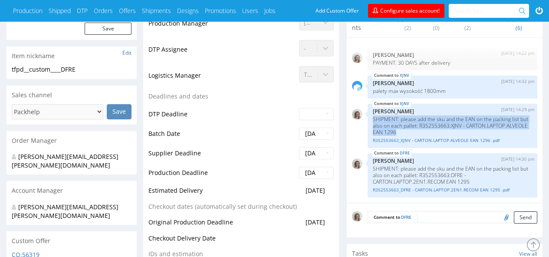
scroll to position [272, 0]
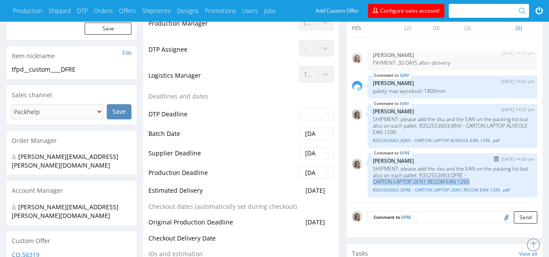
drag, startPoint x: 475, startPoint y: 180, endPoint x: 372, endPoint y: 178, distance: 103.2
click at [372, 178] on div "DFRE [DATE] 14:30 pm [PERSON_NAME] SHIPMENT: please add the sku and the EAN on …" at bounding box center [452, 175] width 170 height 44
copy p "CARTON.LAPTOP.2EN1.RECOM EAN 1295"
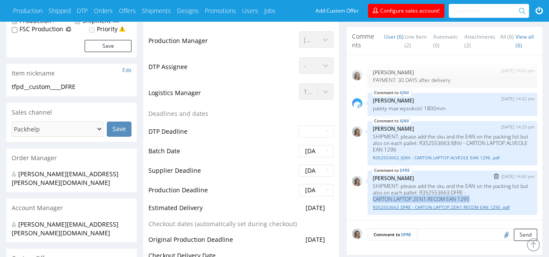
scroll to position [200, 0]
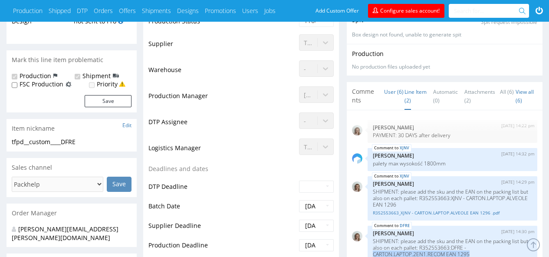
click at [413, 93] on link "Line Item (2)" at bounding box center [415, 95] width 22 height 27
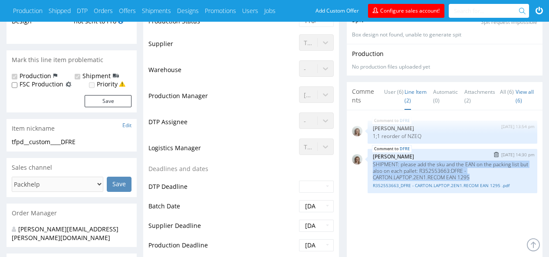
drag, startPoint x: 480, startPoint y: 175, endPoint x: 368, endPoint y: 162, distance: 112.7
click at [368, 162] on div "DFRE [DATE] 14:30 pm [PERSON_NAME] SHIPMENT: please add the sku and the EAN on …" at bounding box center [452, 171] width 170 height 44
copy p "SHIPMENT: please add the sku and the EAN on the packing list but also on each p…"
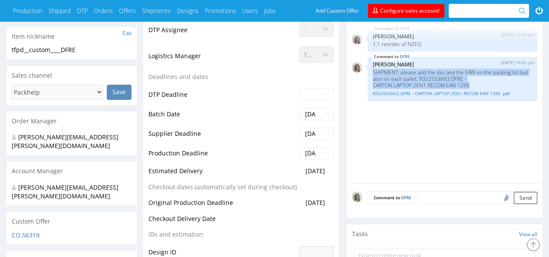
scroll to position [235, 0]
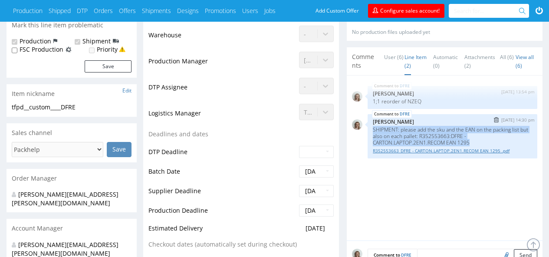
click at [425, 151] on link "R352553663_DFRE - CARTON.LAPTOP.2EN1.RECOM EAN 1295 .pdf" at bounding box center [452, 150] width 159 height 7
